Goal: Task Accomplishment & Management: Manage account settings

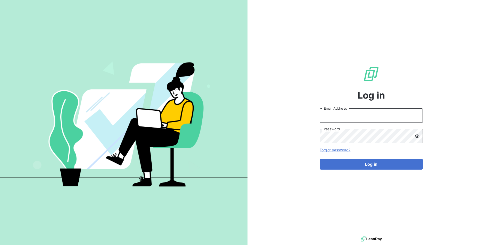
click at [370, 110] on input "Email Address" at bounding box center [371, 115] width 103 height 14
type input "[EMAIL_ADDRESS][PERSON_NAME][DOMAIN_NAME]"
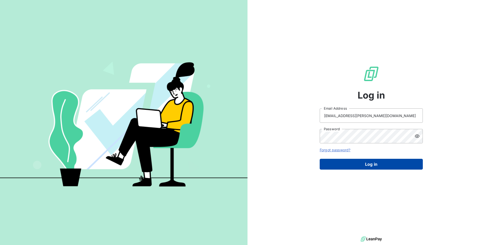
click at [347, 165] on button "Log in" at bounding box center [371, 164] width 103 height 11
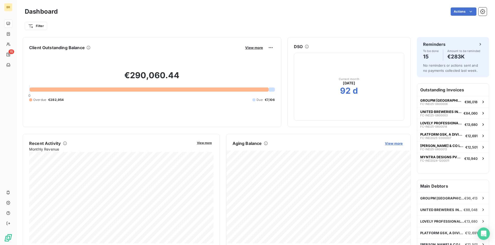
click at [389, 144] on span "View more" at bounding box center [394, 143] width 18 height 4
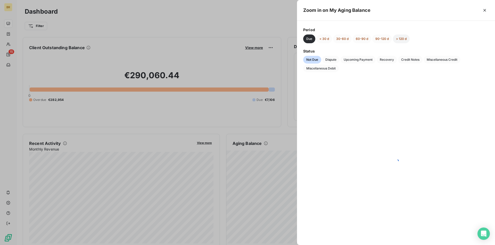
click at [404, 41] on button "> 120 d" at bounding box center [401, 39] width 17 height 9
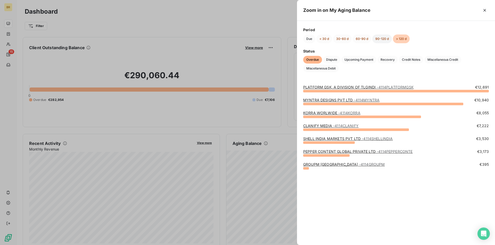
click at [386, 41] on button "90-120 d" at bounding box center [382, 39] width 20 height 9
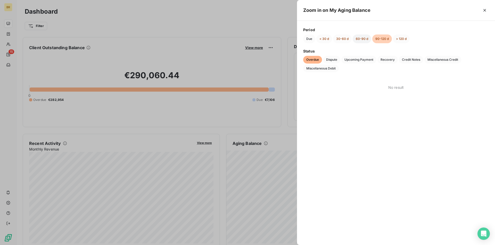
click at [363, 37] on button "60-90 d" at bounding box center [362, 39] width 19 height 9
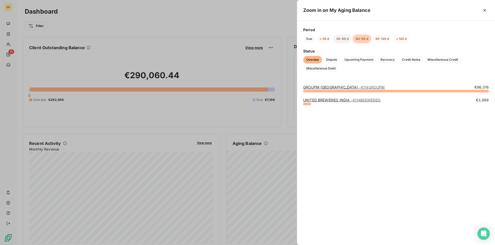
click at [342, 38] on button "30-60 d" at bounding box center [342, 39] width 19 height 9
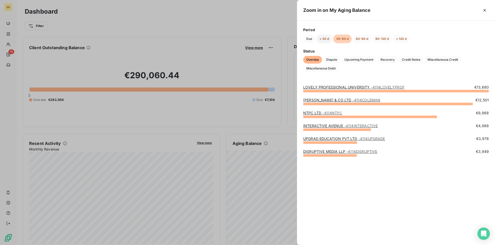
click at [327, 40] on button "< 30 d" at bounding box center [324, 39] width 16 height 9
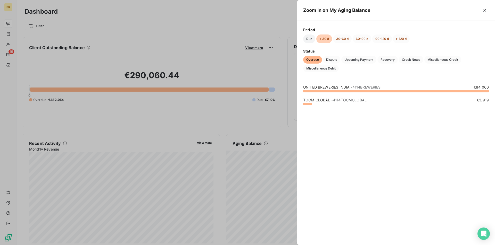
click at [311, 40] on button "Due" at bounding box center [309, 39] width 12 height 9
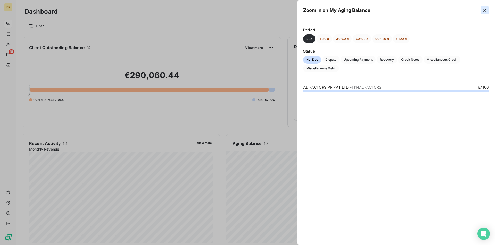
click at [487, 7] on button "button" at bounding box center [484, 10] width 8 height 8
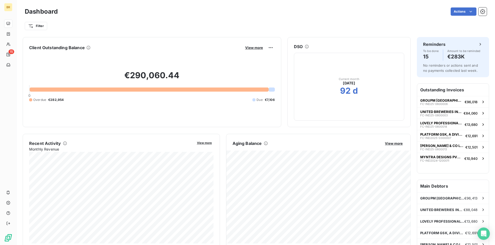
click at [306, 46] on icon at bounding box center [307, 47] width 4 height 4
click at [307, 46] on icon at bounding box center [307, 47] width 4 height 4
click at [306, 47] on icon at bounding box center [307, 47] width 4 height 4
